Goal: Task Accomplishment & Management: Use online tool/utility

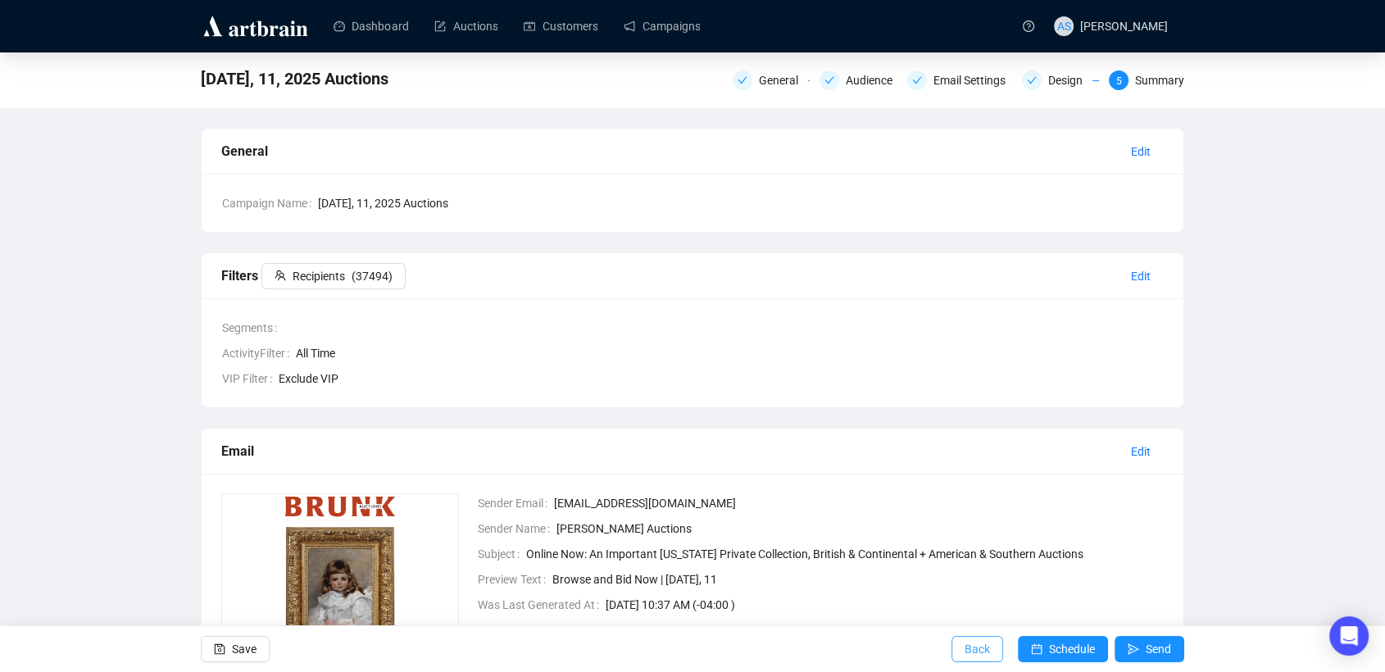
click at [977, 651] on span "Back" at bounding box center [977, 649] width 25 height 46
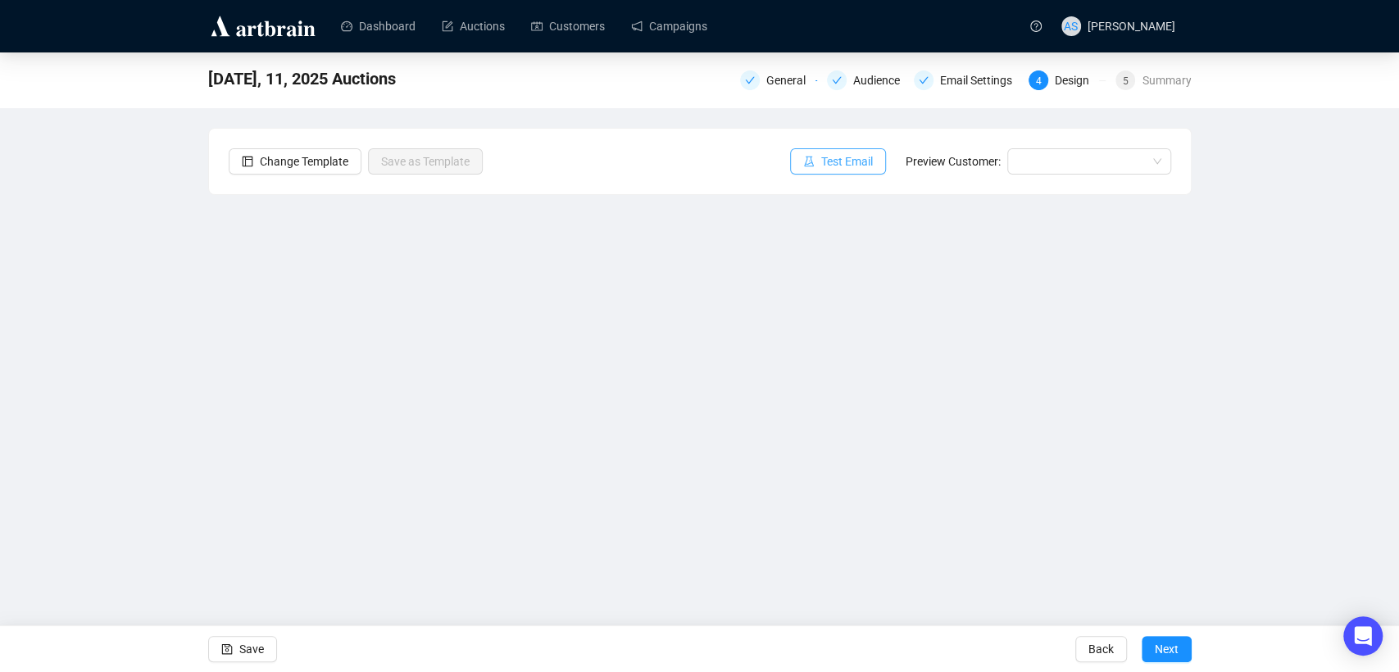
click at [856, 171] on button "Test Email" at bounding box center [838, 161] width 96 height 26
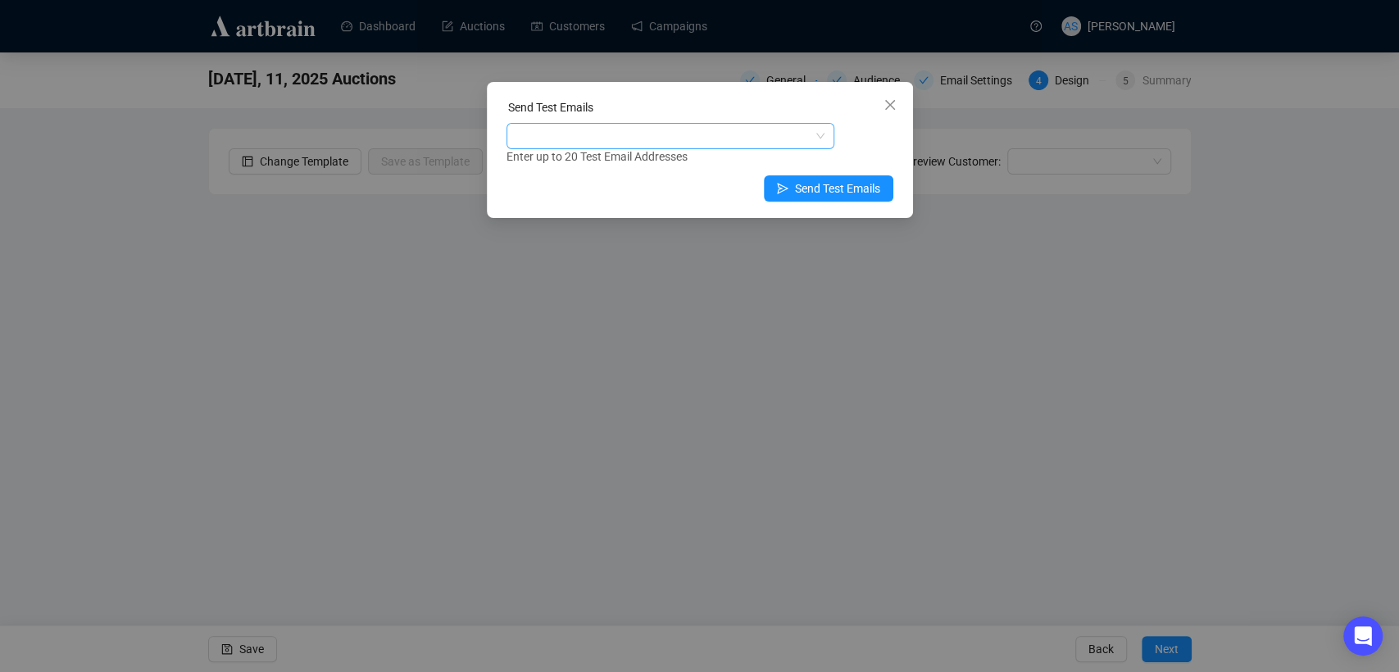
click at [639, 139] on div at bounding box center [662, 136] width 304 height 23
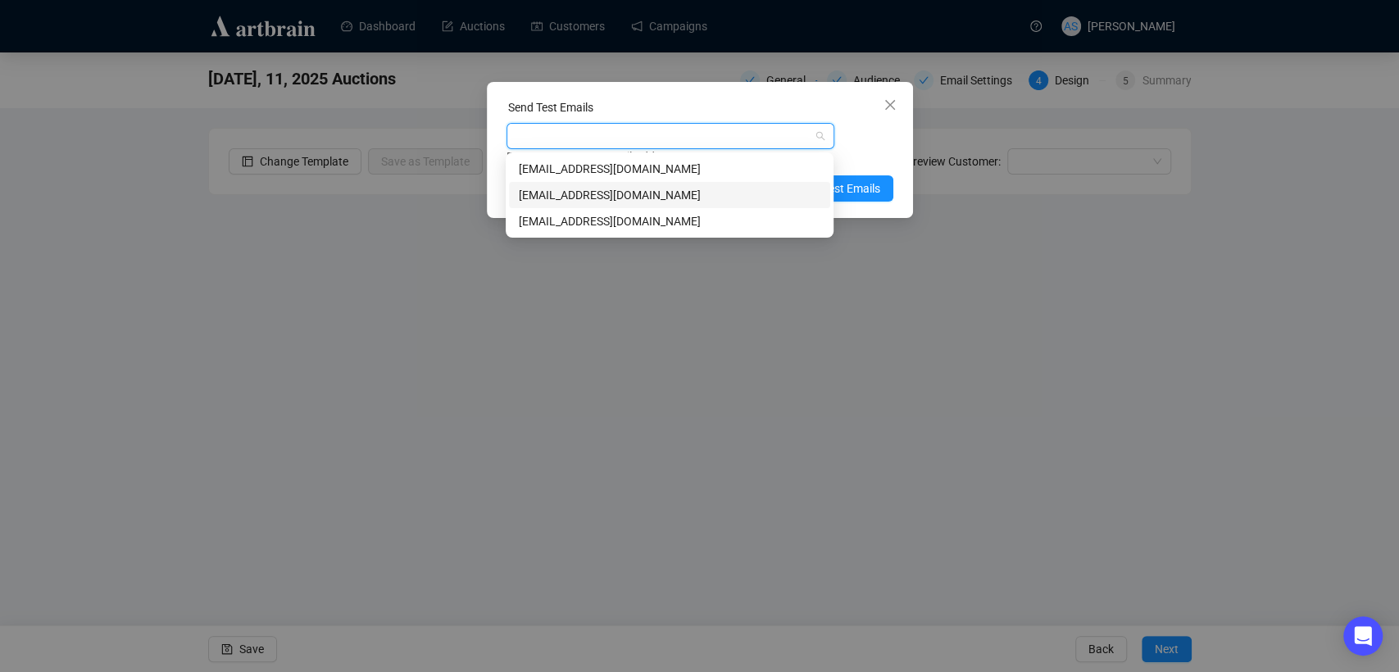
click at [609, 201] on div "[EMAIL_ADDRESS][DOMAIN_NAME]" at bounding box center [670, 195] width 302 height 18
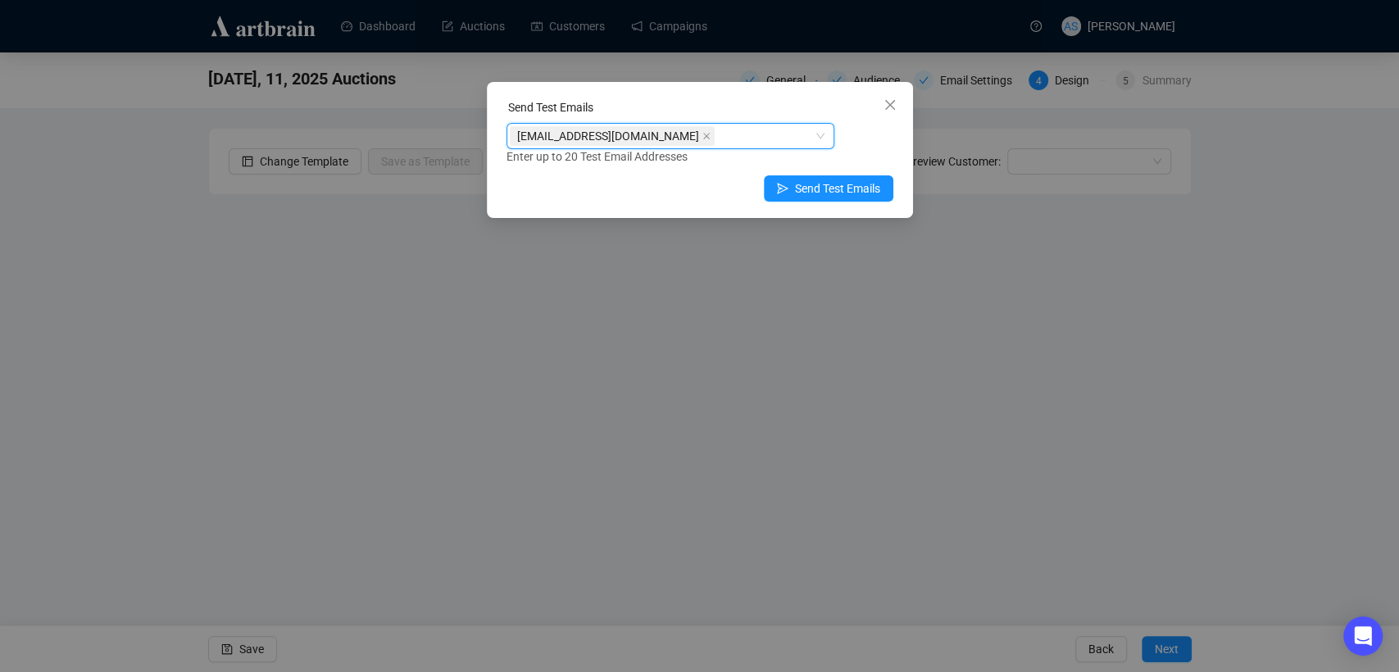
click at [860, 143] on div "[EMAIL_ADDRESS][DOMAIN_NAME] [EMAIL_ADDRESS][DOMAIN_NAME] Enter up to 20 Test E…" at bounding box center [699, 144] width 387 height 43
click at [850, 185] on span "Send Test Emails" at bounding box center [837, 188] width 85 height 18
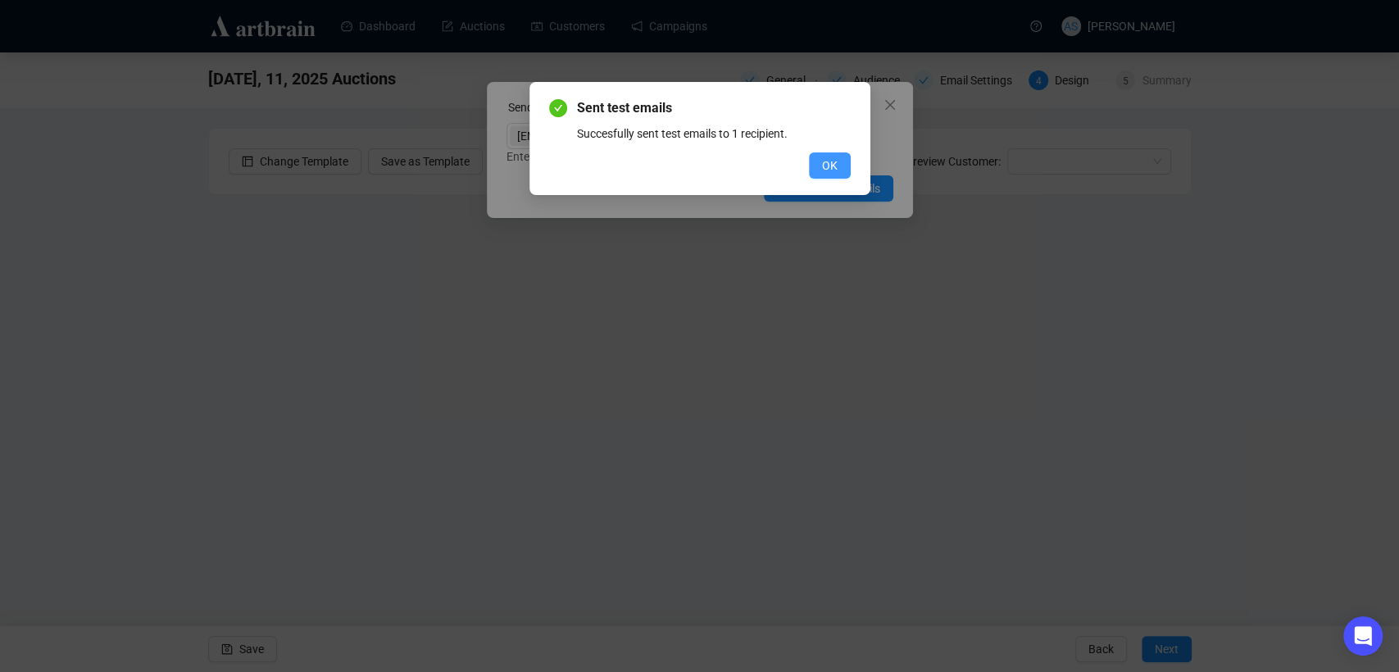
click at [819, 168] on button "OK" at bounding box center [830, 165] width 42 height 26
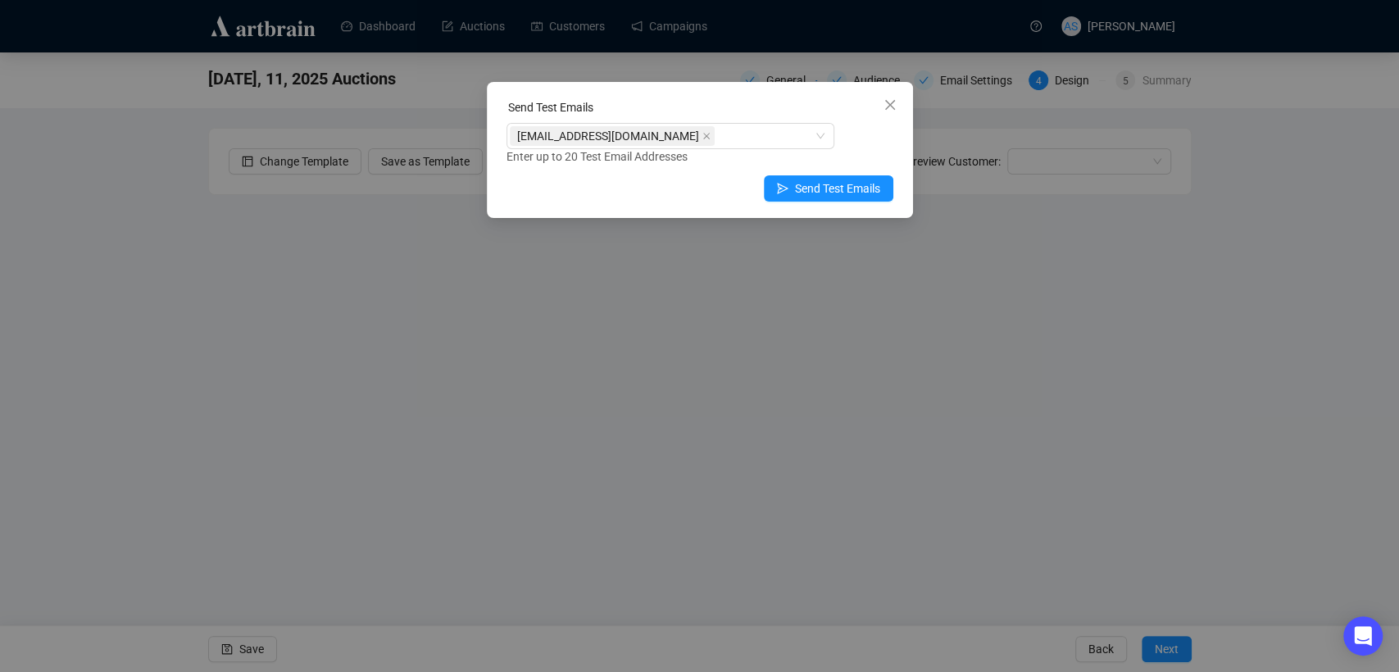
click at [897, 112] on button "Close" at bounding box center [890, 105] width 26 height 26
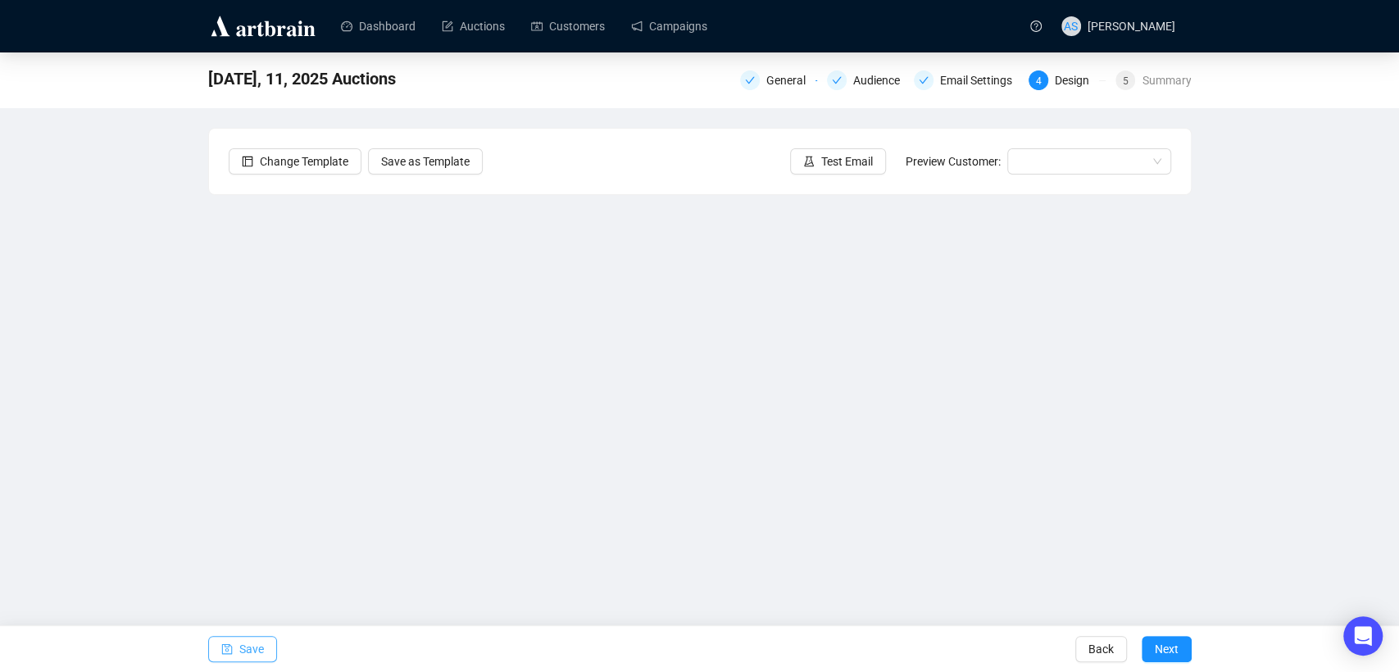
click at [239, 647] on span "Save" at bounding box center [251, 649] width 25 height 46
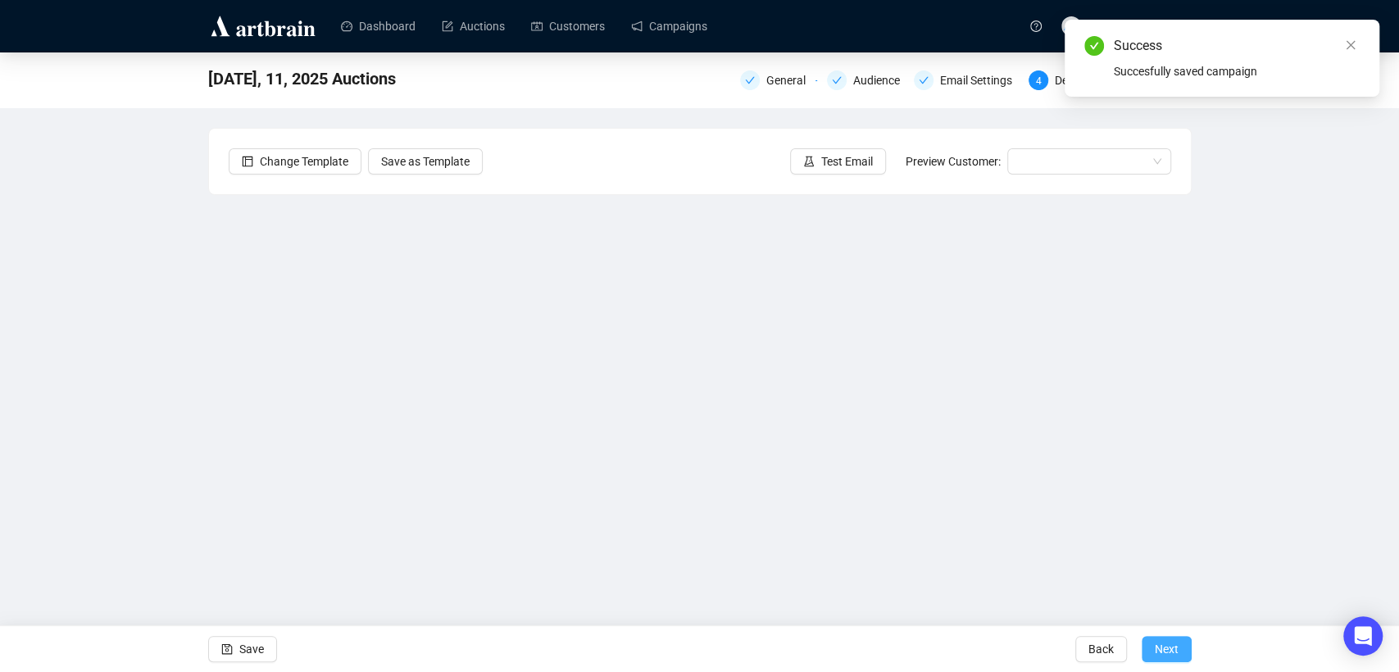
click at [1164, 647] on span "Next" at bounding box center [1167, 649] width 24 height 46
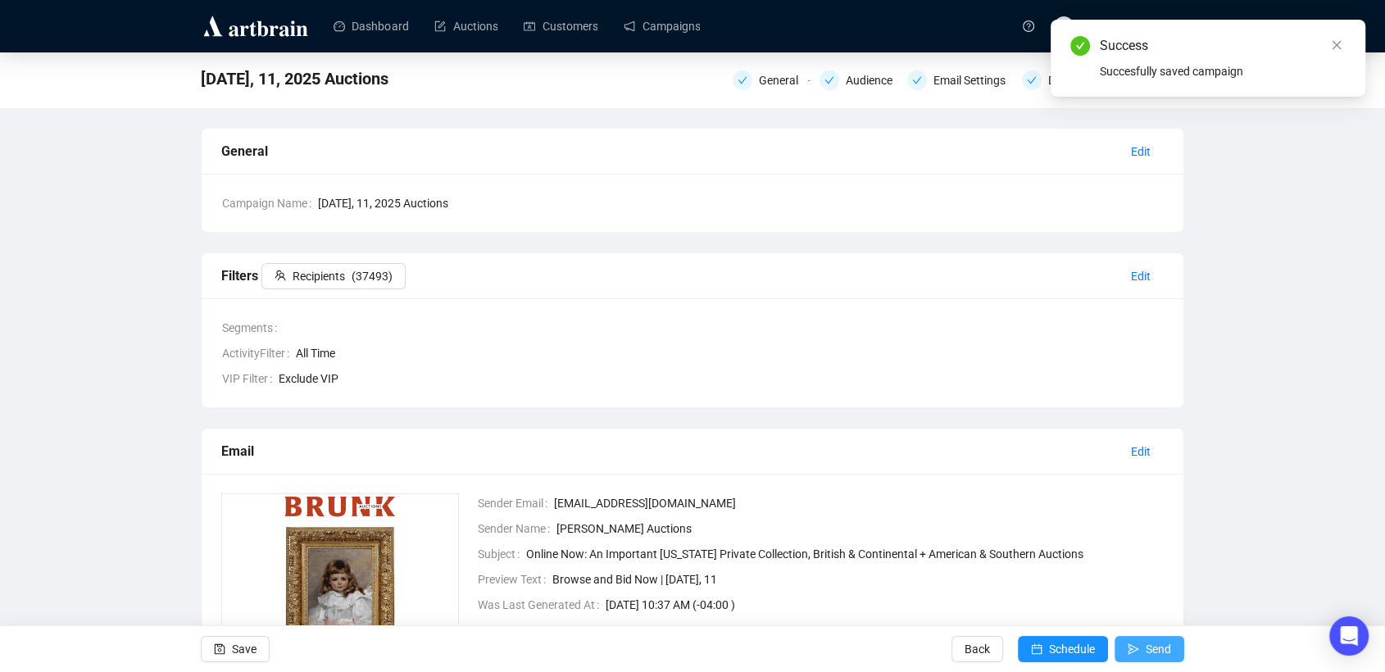
click at [1160, 645] on span "Send" at bounding box center [1158, 649] width 25 height 46
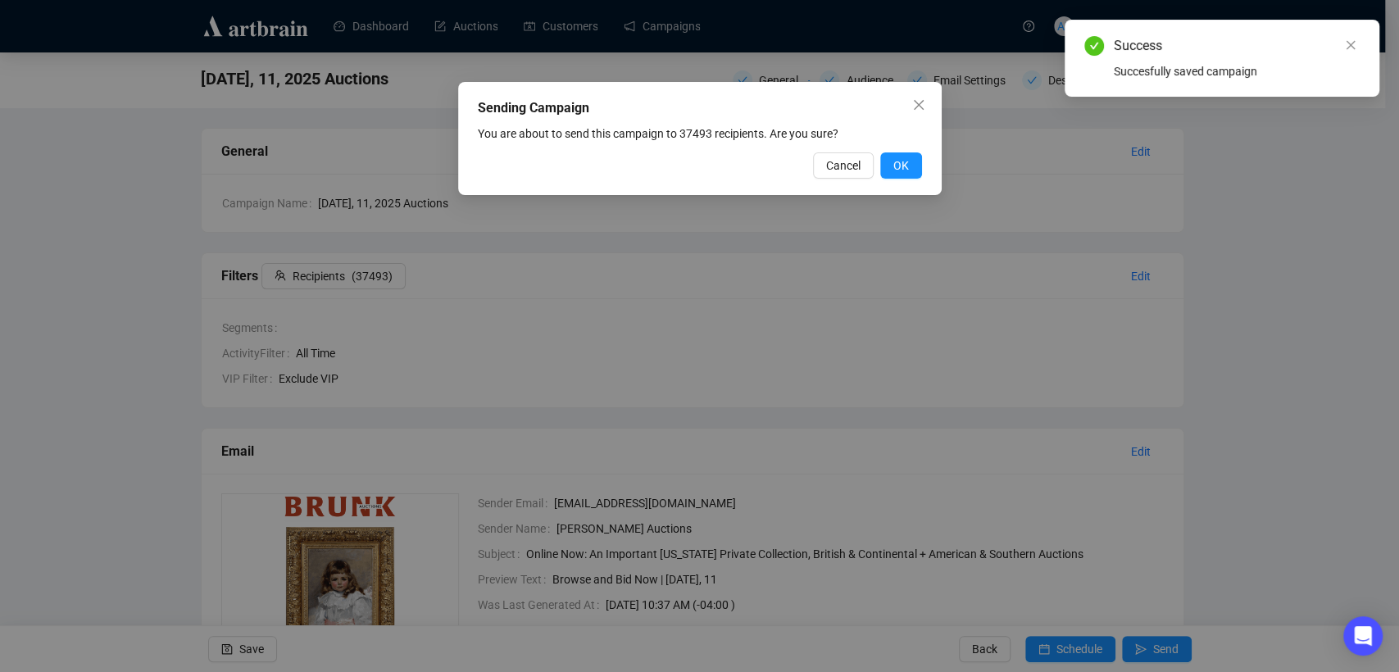
drag, startPoint x: 906, startPoint y: 166, endPoint x: 883, endPoint y: 193, distance: 36.0
click at [908, 166] on button "OK" at bounding box center [901, 165] width 42 height 26
